Goal: Check status

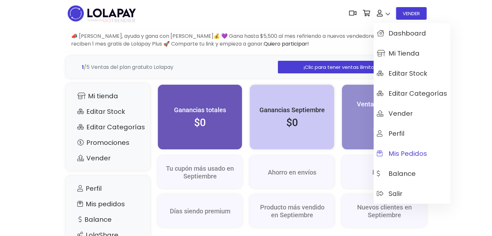
click at [398, 161] on link "Mis pedidos" at bounding box center [412, 154] width 77 height 20
click at [403, 157] on span "Mis pedidos" at bounding box center [402, 153] width 50 height 7
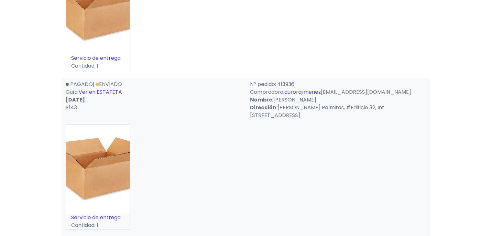
scroll to position [158, 0]
click at [113, 97] on link "Ver en ESTAFETA" at bounding box center [100, 92] width 43 height 7
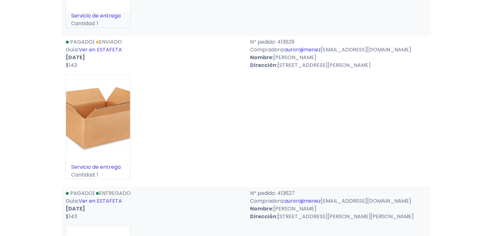
scroll to position [333, 0]
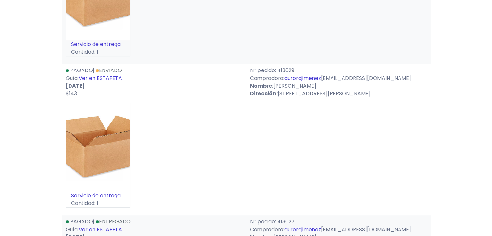
click at [99, 82] on link "Ver en ESTAFETA" at bounding box center [100, 77] width 43 height 7
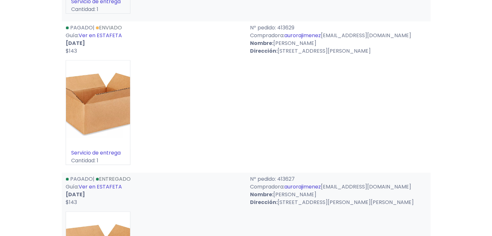
scroll to position [372, 0]
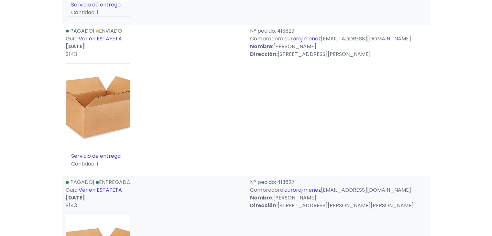
click at [114, 42] on link "Ver en ESTAFETA" at bounding box center [100, 38] width 43 height 7
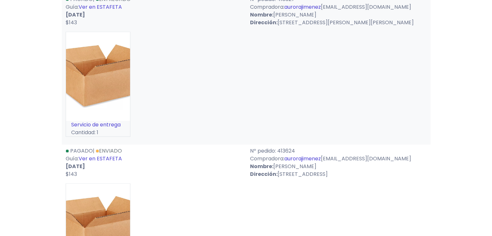
scroll to position [567, 0]
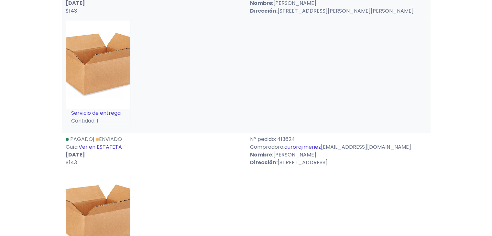
click at [116, 151] on link "Ver en ESTAFETA" at bounding box center [100, 146] width 43 height 7
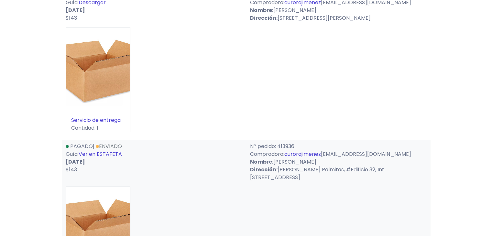
scroll to position [0, 0]
